Goal: Task Accomplishment & Management: Use online tool/utility

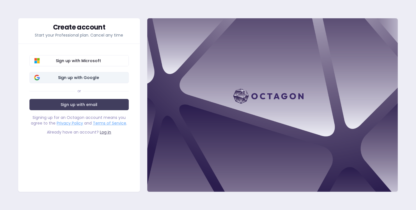
click at [101, 74] on button "Sign up with Google" at bounding box center [78, 77] width 99 height 11
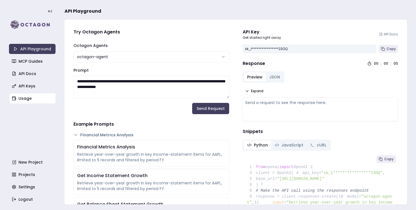
click at [26, 94] on link "Usage" at bounding box center [33, 98] width 47 height 10
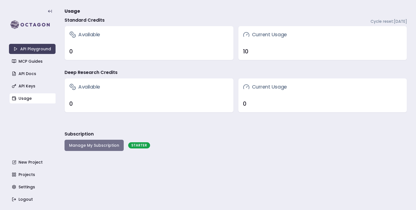
click at [105, 146] on button "Manage My Subscription" at bounding box center [94, 145] width 59 height 11
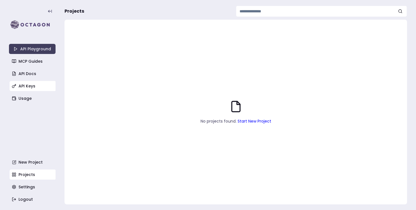
click at [29, 82] on link "API Keys" at bounding box center [33, 86] width 47 height 10
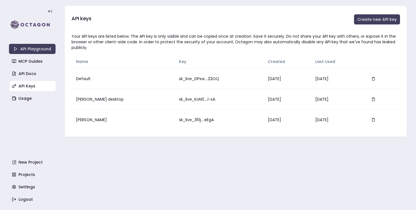
click at [27, 93] on div "API Playground MCP Guides API Docs API Keys Usage New Project Projects Settings…" at bounding box center [32, 105] width 47 height 198
click at [24, 97] on link "Usage" at bounding box center [33, 98] width 47 height 10
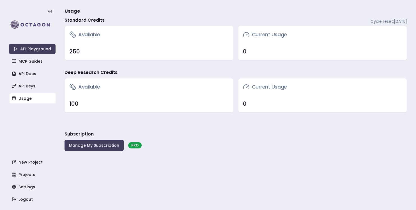
click at [89, 35] on h3 "Available" at bounding box center [84, 35] width 31 height 8
click at [26, 160] on link "New Project" at bounding box center [33, 162] width 47 height 10
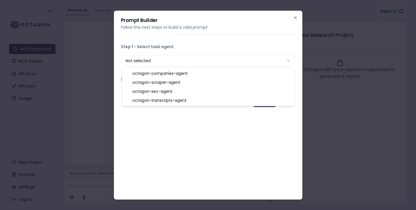
click at [199, 62] on button "Not selected" at bounding box center [208, 60] width 172 height 11
select select "**********"
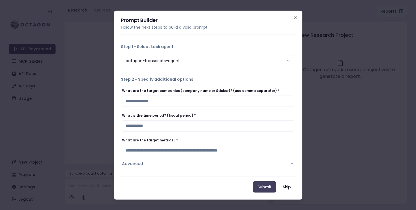
click at [197, 100] on input "What are the target companies (company name or $ticker)? (use comma separator) *" at bounding box center [208, 100] width 172 height 11
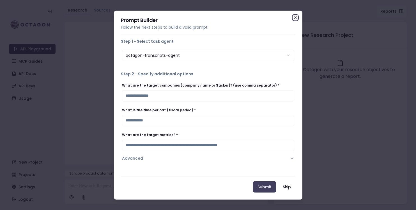
click at [295, 16] on icon "button" at bounding box center [295, 17] width 4 height 4
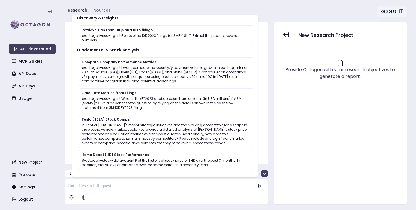
scroll to position [109, 0]
